Goal: Check status: Check status

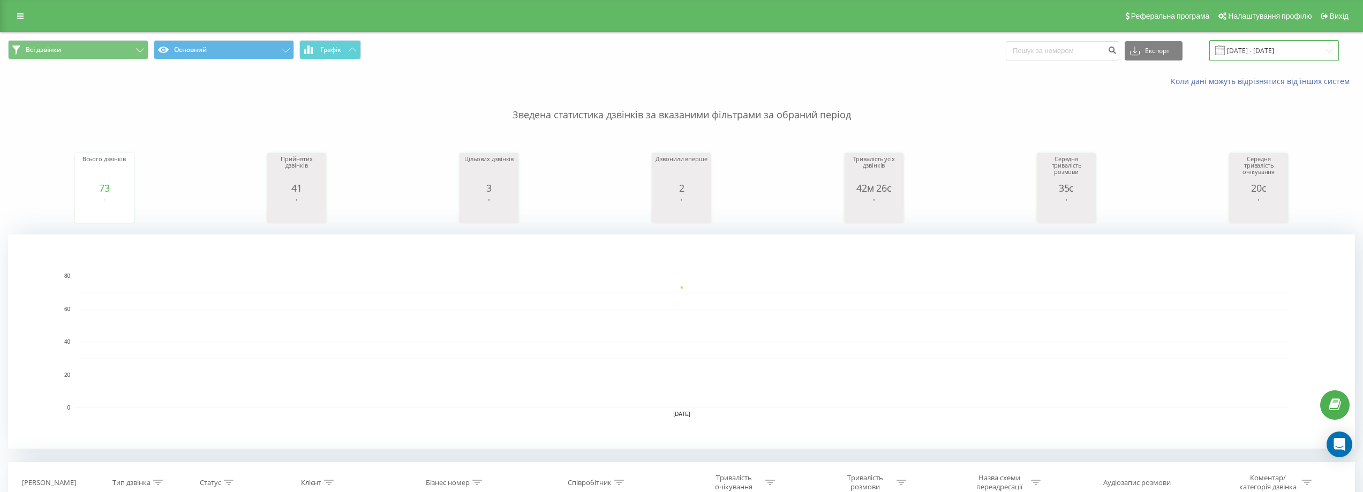
click at [1252, 49] on input "[DATE] - [DATE]" at bounding box center [1274, 50] width 130 height 21
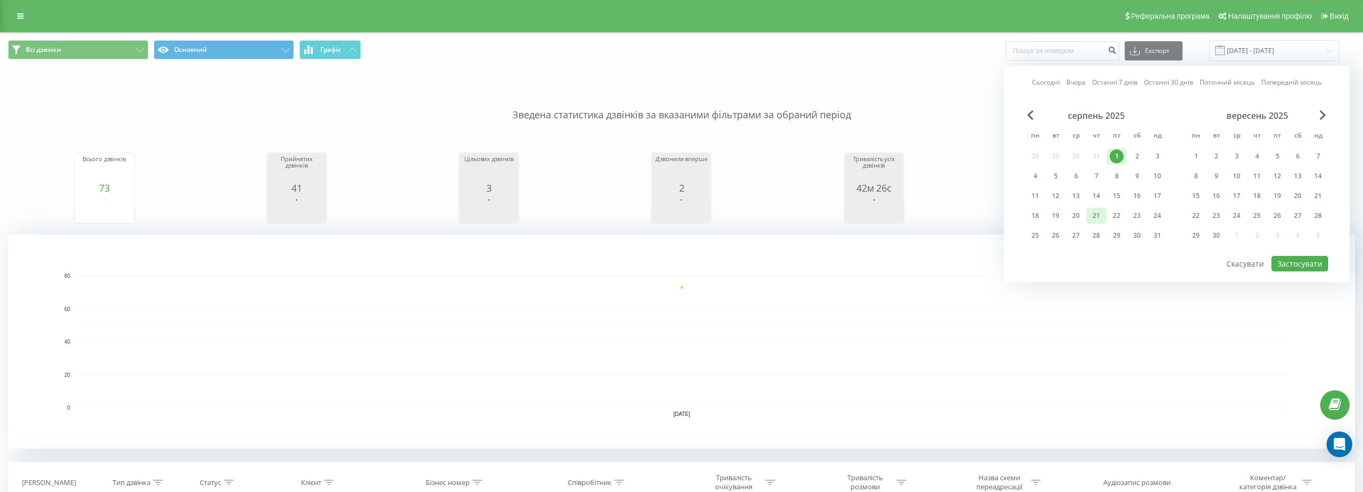
click at [1087, 216] on div "21" at bounding box center [1096, 216] width 20 height 16
click at [1295, 263] on button "Застосувати" at bounding box center [1299, 264] width 57 height 16
type input "[DATE] - [DATE]"
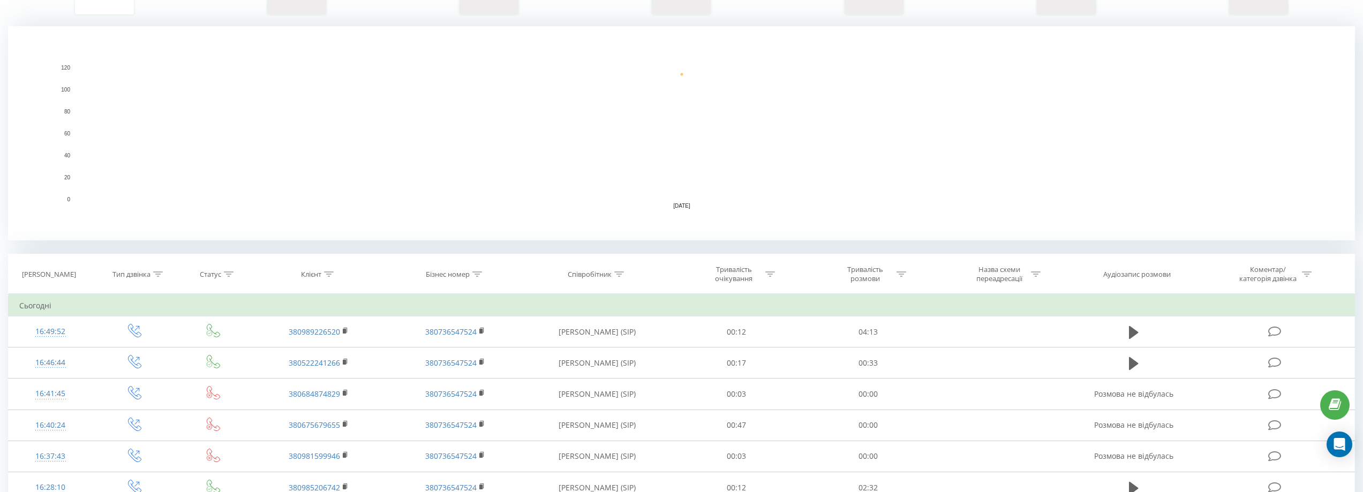
scroll to position [214, 0]
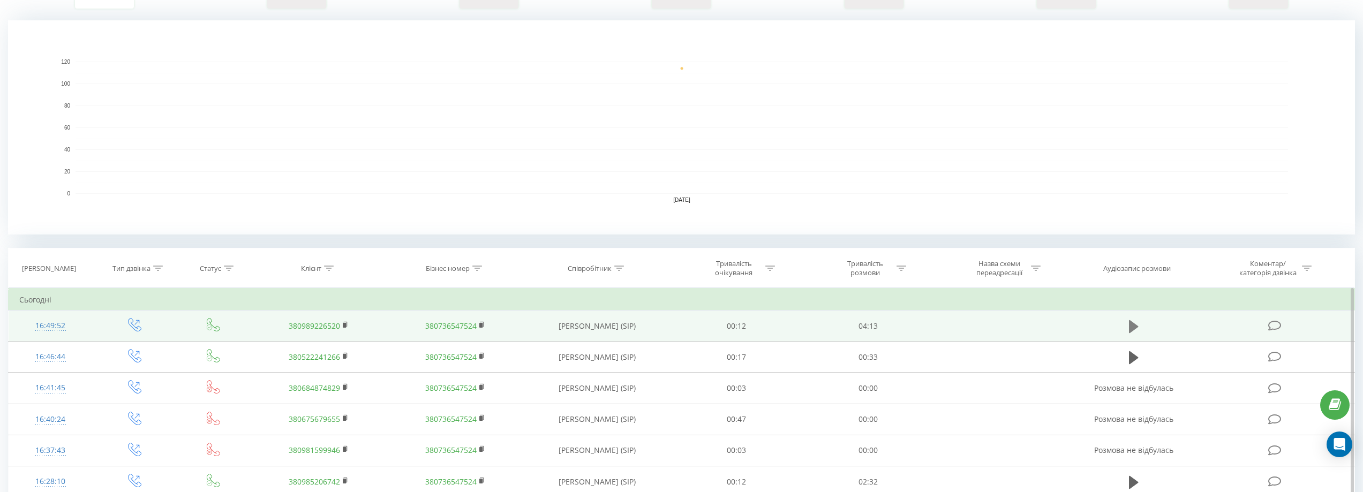
click at [1130, 323] on icon at bounding box center [1134, 326] width 10 height 13
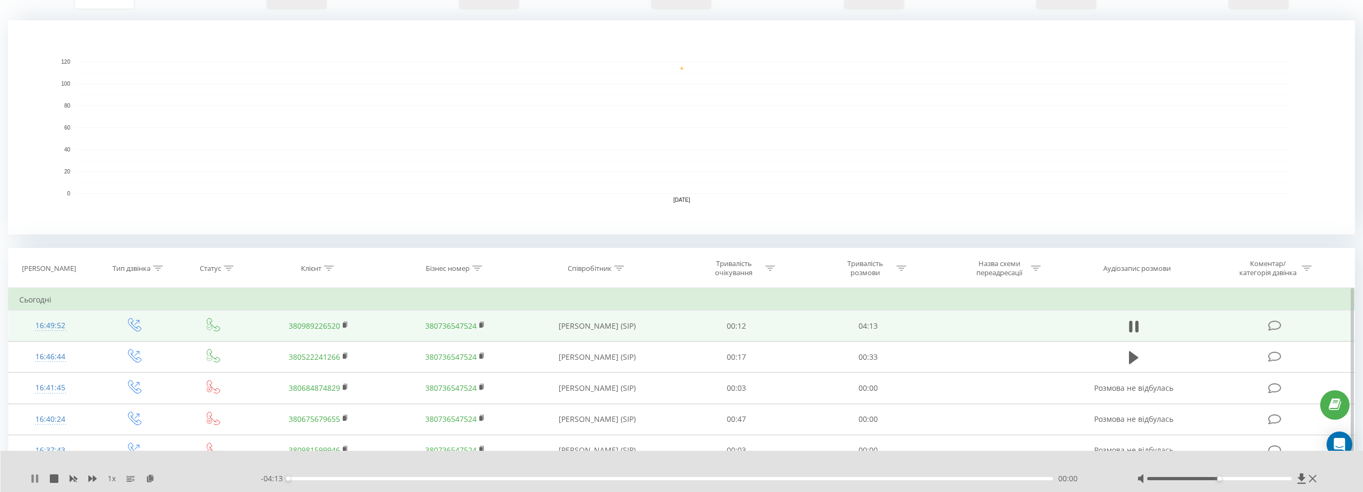
click at [35, 478] on icon at bounding box center [35, 478] width 9 height 9
click at [152, 477] on icon at bounding box center [150, 477] width 9 height 7
